Goal: Task Accomplishment & Management: Manage account settings

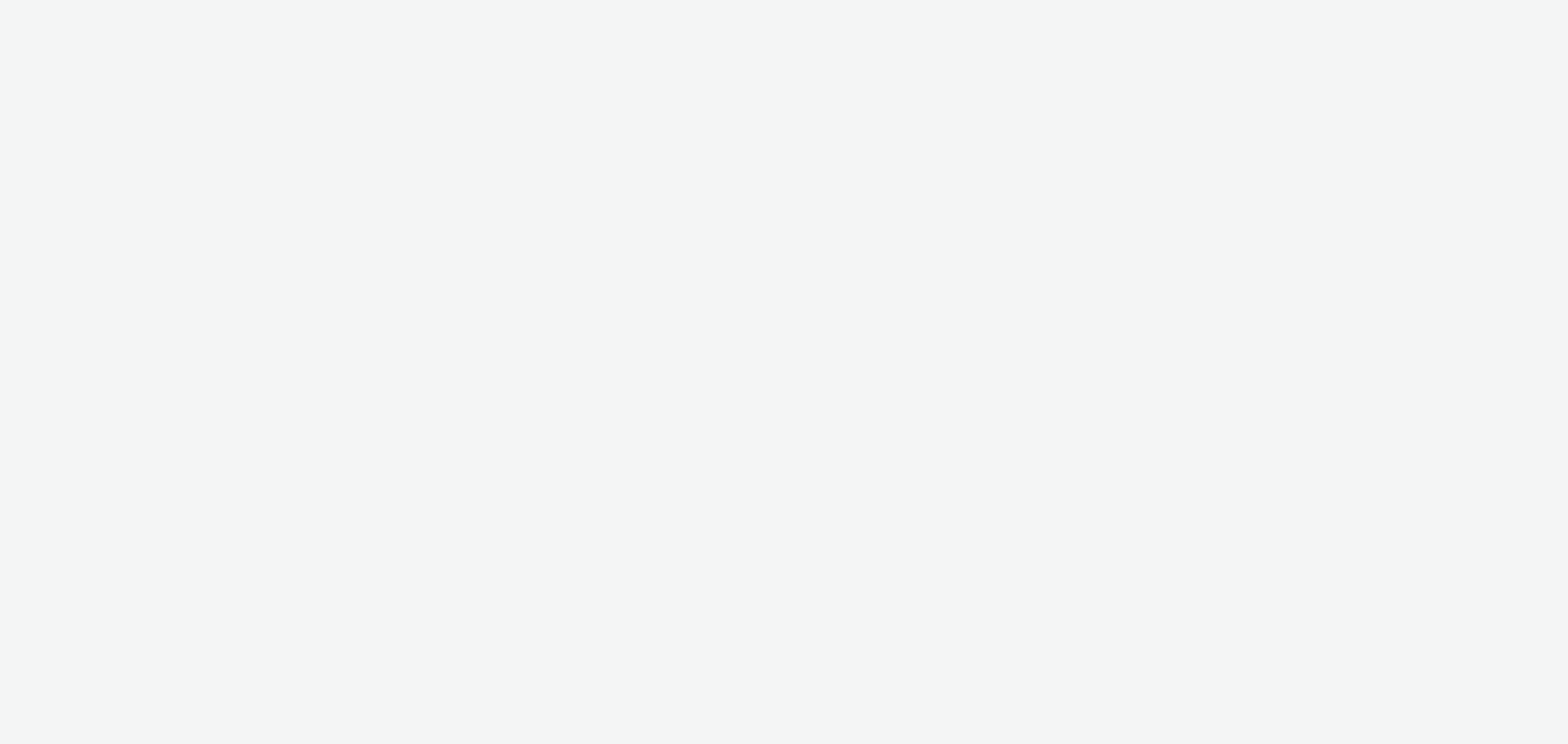
select select "a1548b1e-0fde-418e-992c-2e089afb3761"
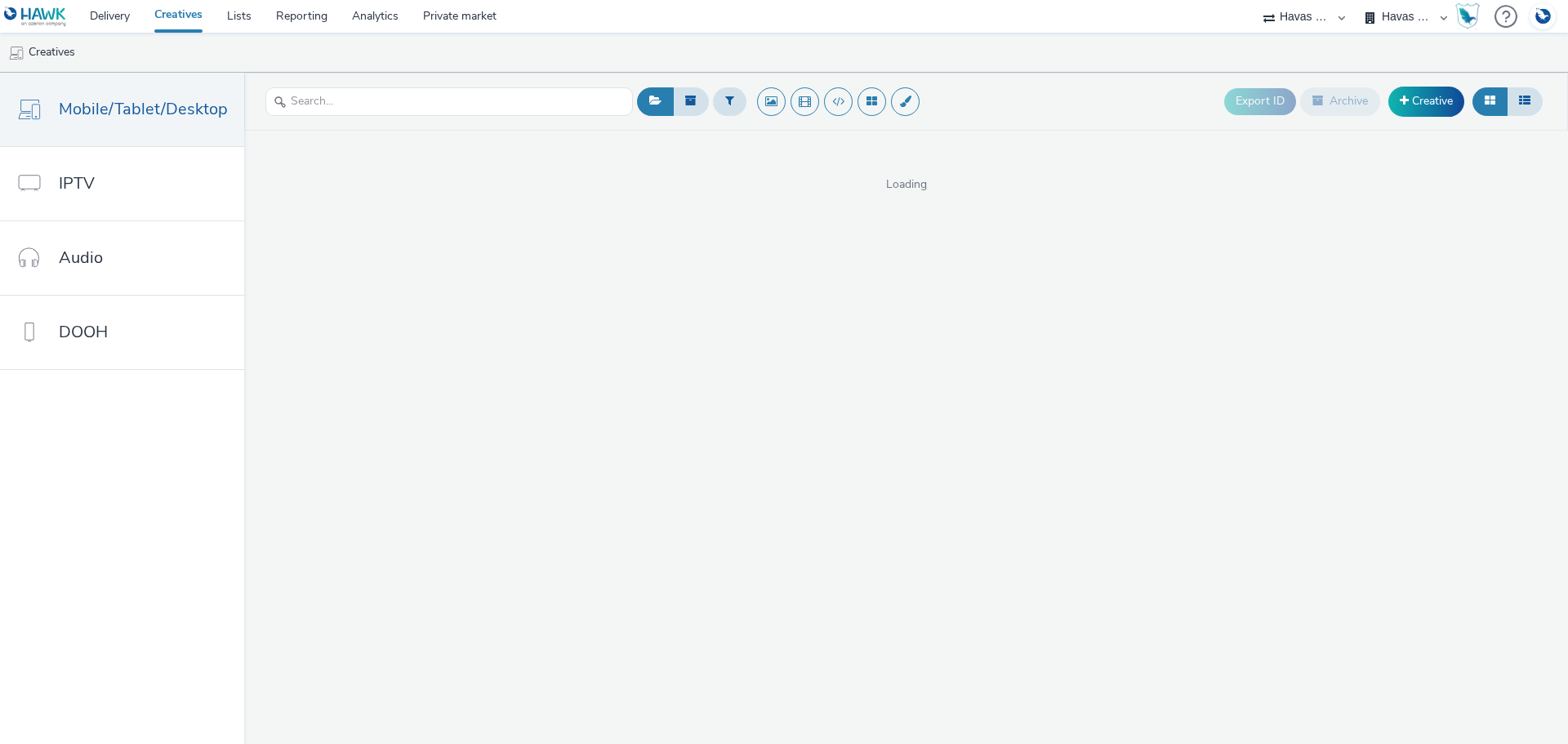
select select "fdd6df75-1d61-4035-b8b2-e303dce13929"
select select "c34c994d-0240-4790-a80f-bc7a83d4d796"
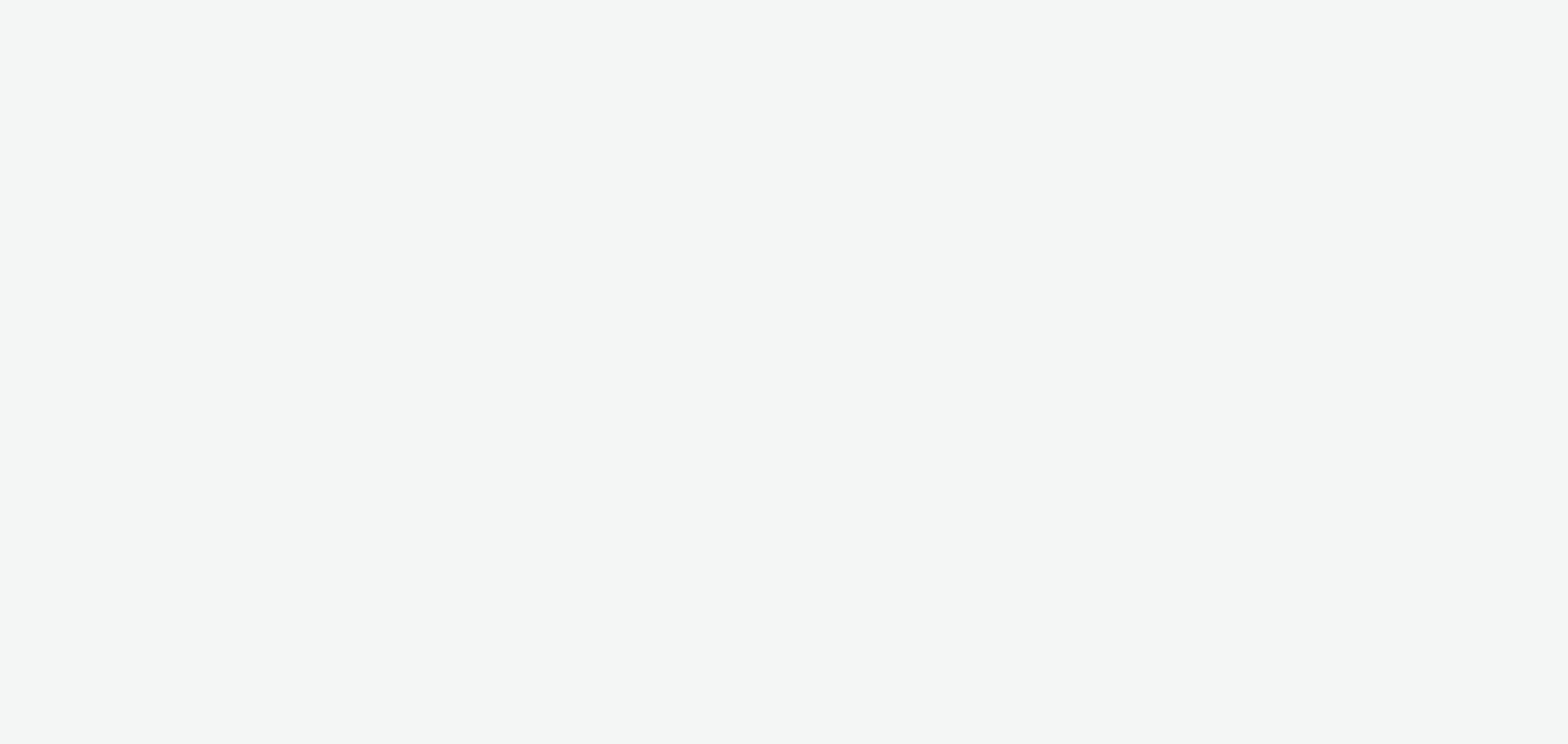
select select "3accb258-2b8e-4def-9b79-8de5f579532c"
select select "a8613c9d-01f2-41e4-b42e-54a6971e8bba"
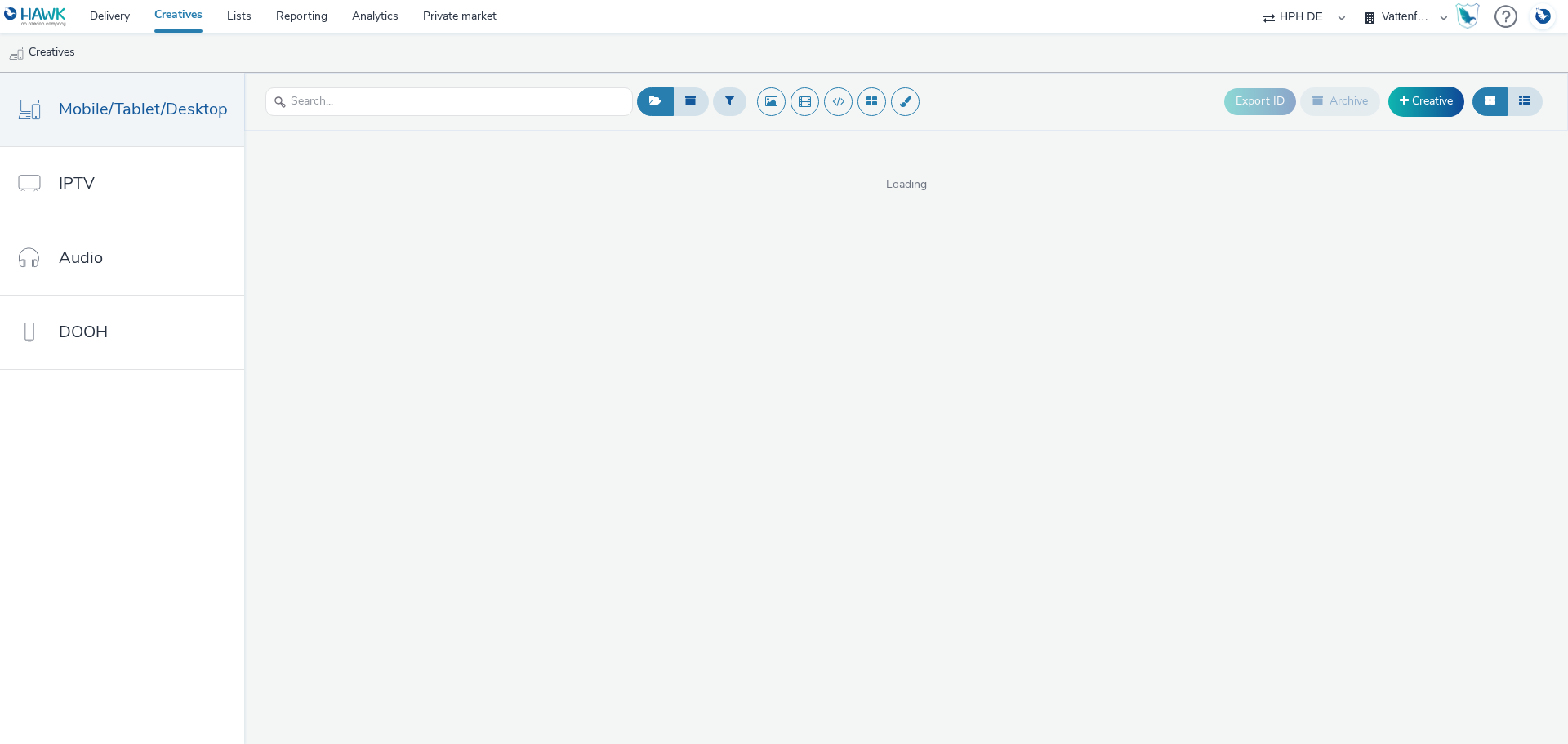
select select "3accb258-2b8e-4def-9b79-8de5f579532c"
select select "524f9a1d-b733-413f-91db-710ee3173a22"
